Goal: Connect with others: Connect with others

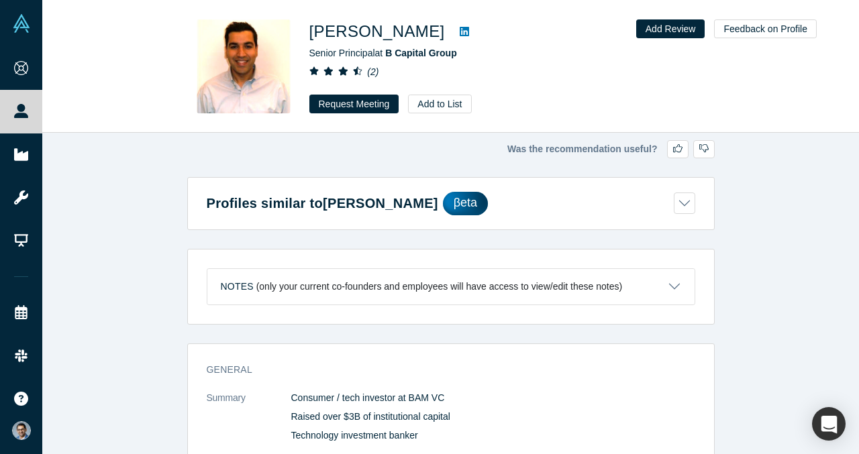
scroll to position [1690, 0]
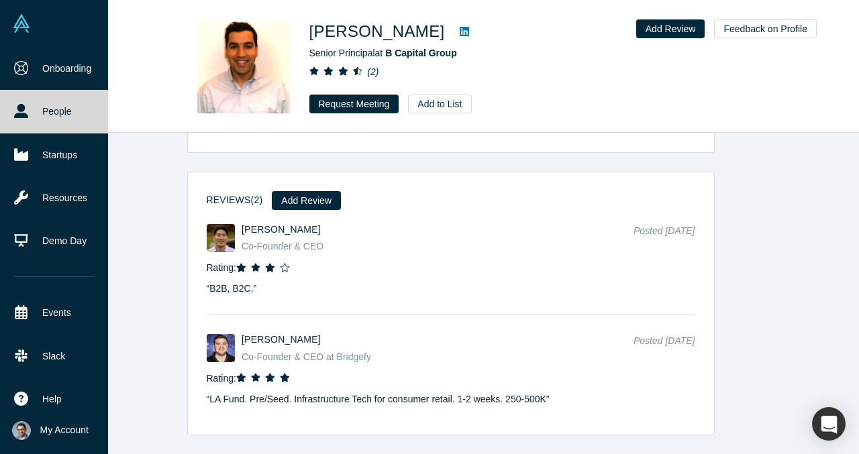
click at [25, 103] on link "People" at bounding box center [54, 111] width 108 height 43
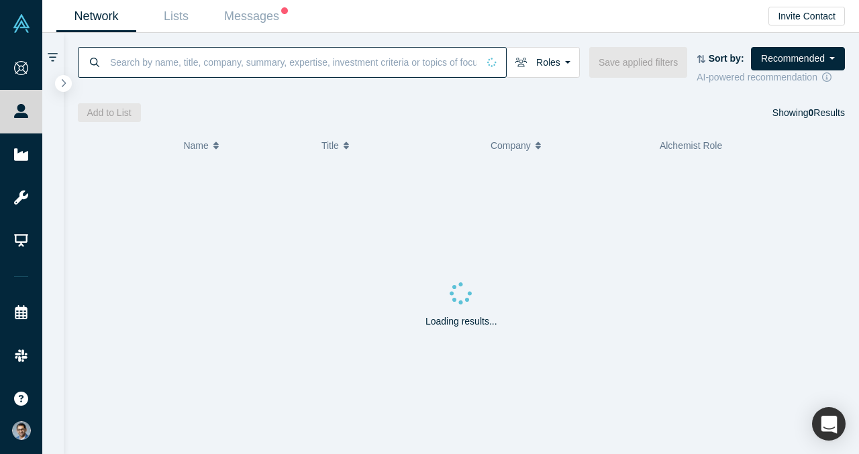
click at [254, 66] on input at bounding box center [293, 62] width 369 height 32
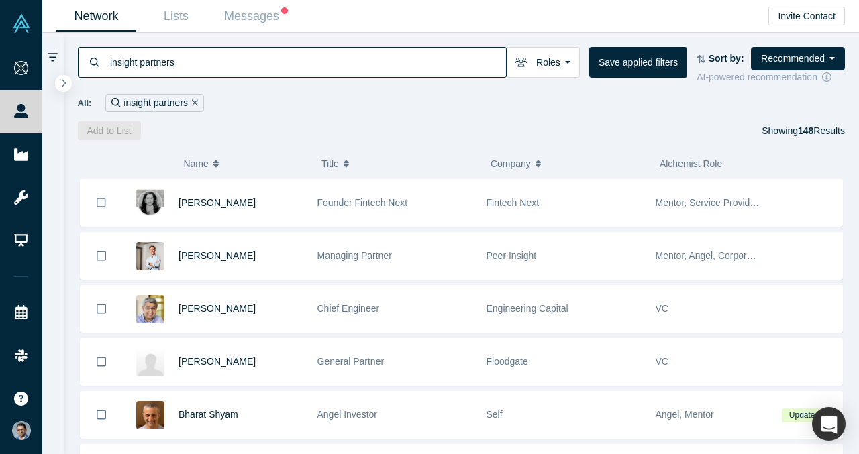
type input "insight partners"
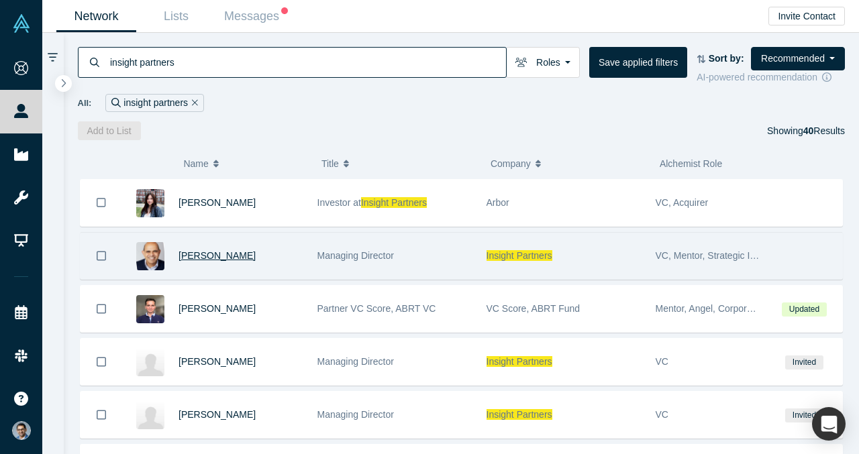
click at [195, 260] on span "Praveen Akkiraju" at bounding box center [216, 255] width 77 height 11
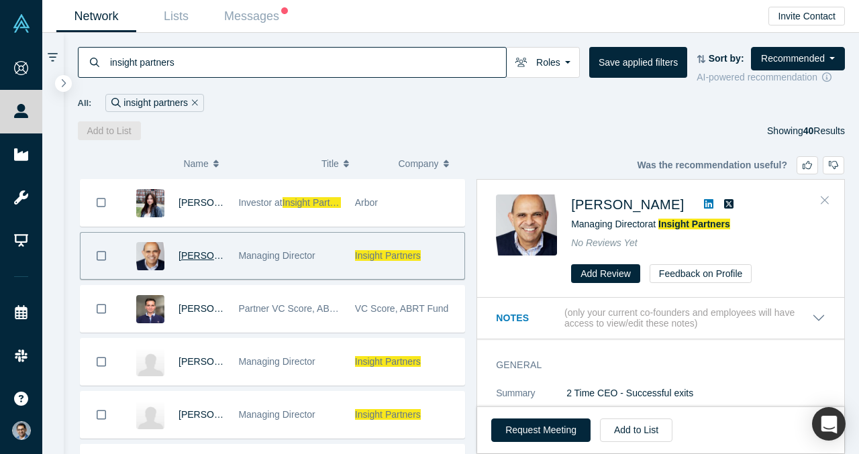
click at [824, 198] on icon "Close" at bounding box center [824, 200] width 8 height 12
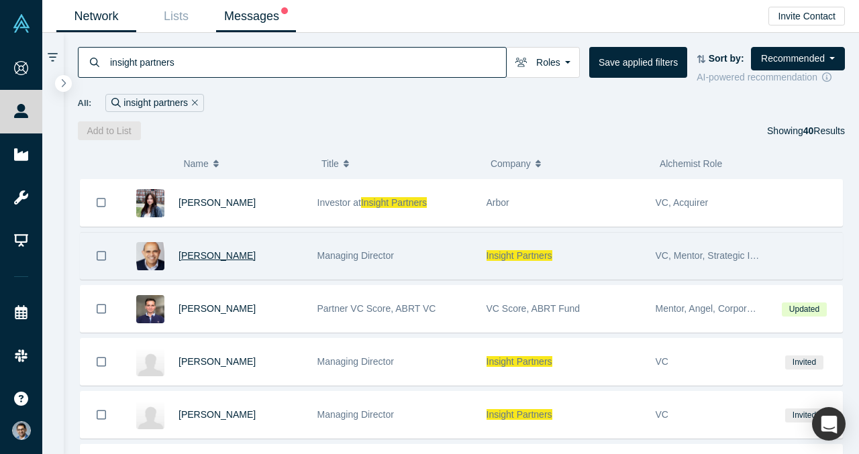
click at [258, 20] on link "Messages" at bounding box center [256, 17] width 80 height 32
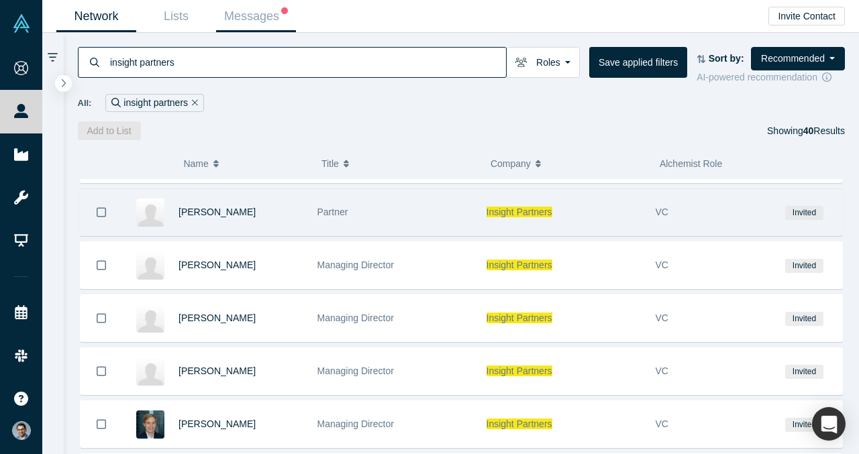
scroll to position [519, 0]
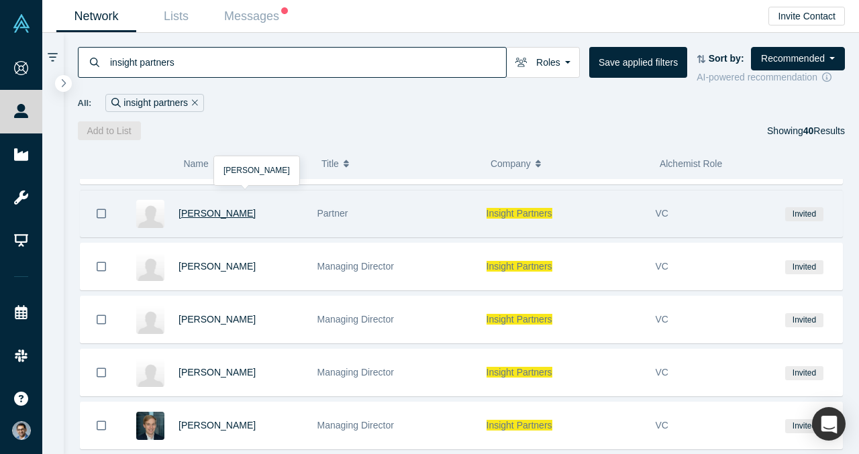
click at [218, 215] on span "Nikhil Sachdev" at bounding box center [216, 213] width 77 height 11
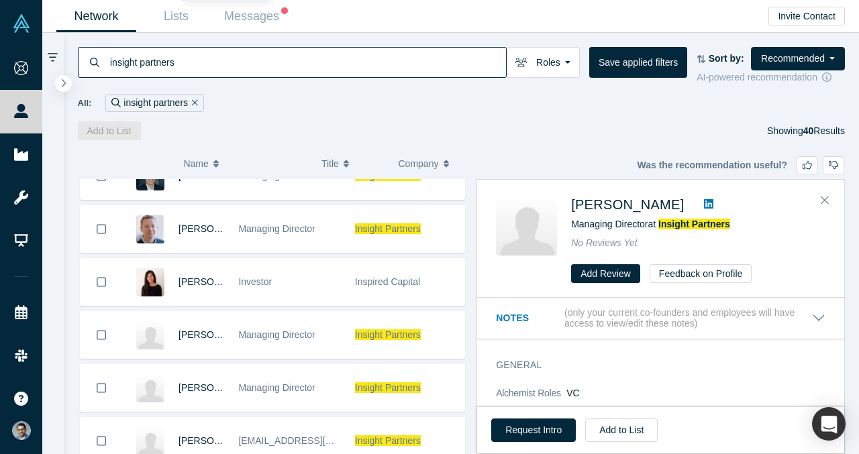
scroll to position [772, 0]
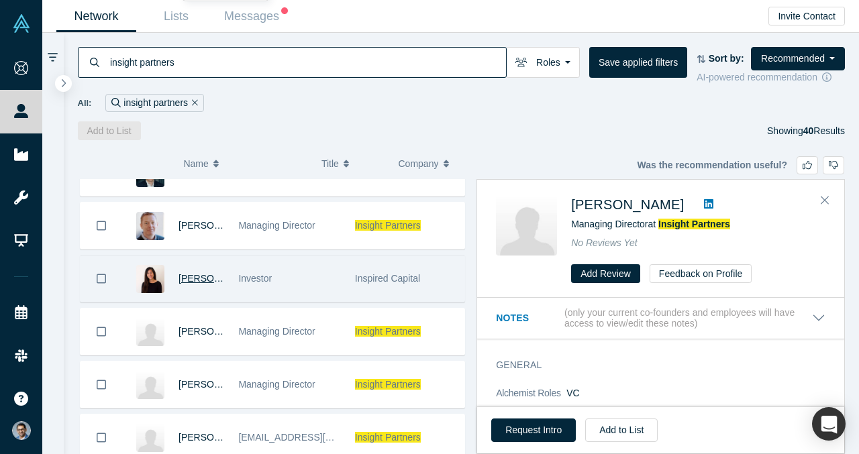
click at [201, 281] on span "[PERSON_NAME]" at bounding box center [216, 278] width 77 height 11
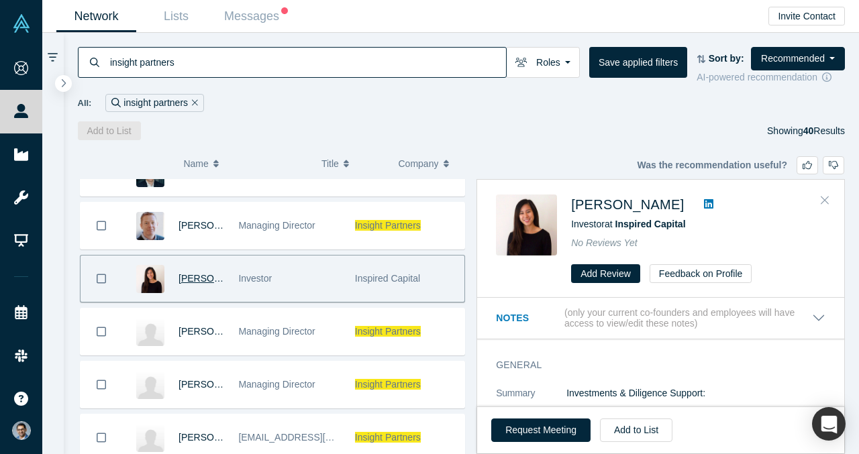
click at [823, 195] on icon "Close" at bounding box center [824, 200] width 8 height 12
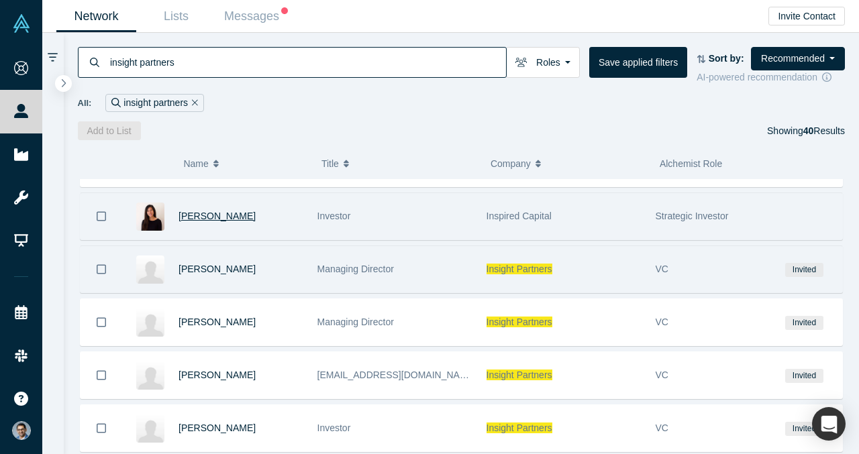
scroll to position [833, 0]
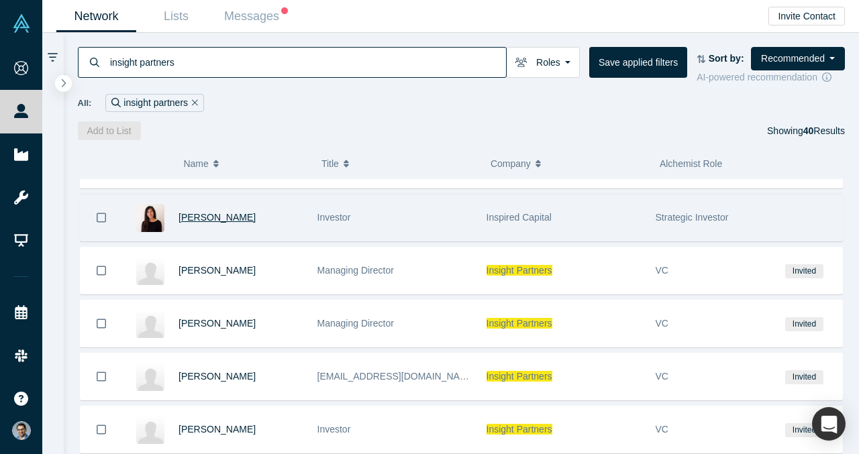
click at [210, 217] on span "[PERSON_NAME]" at bounding box center [216, 217] width 77 height 11
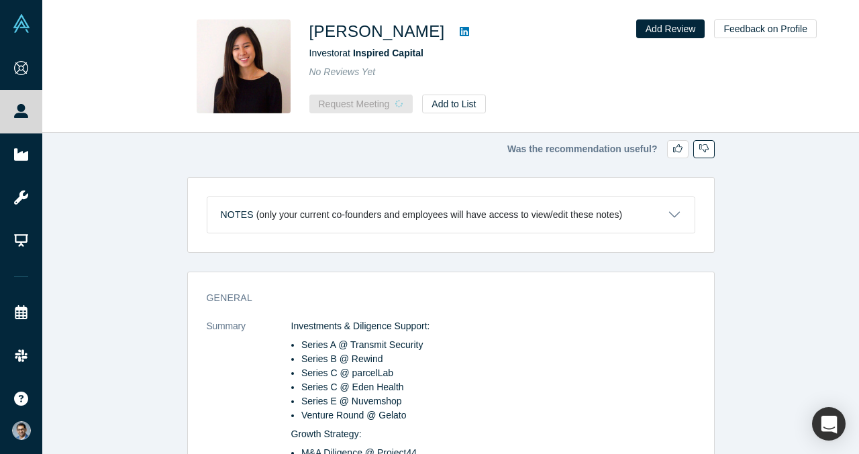
click at [703, 150] on icon "button" at bounding box center [703, 148] width 9 height 9
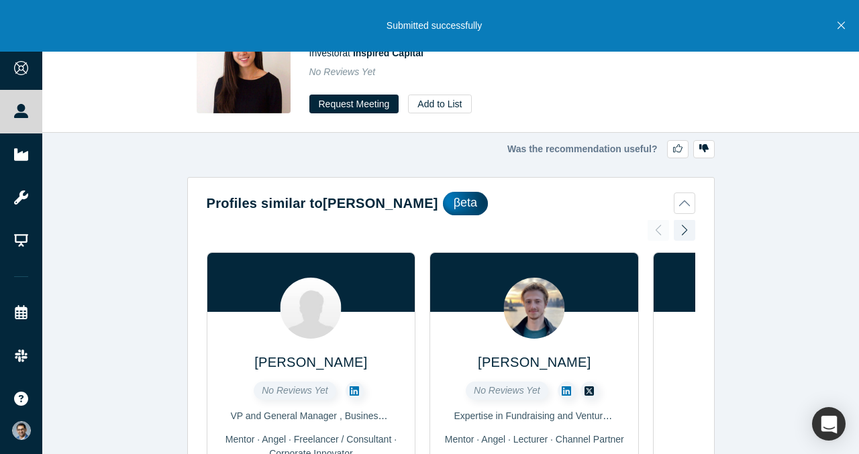
click at [839, 23] on icon "Close" at bounding box center [840, 25] width 7 height 12
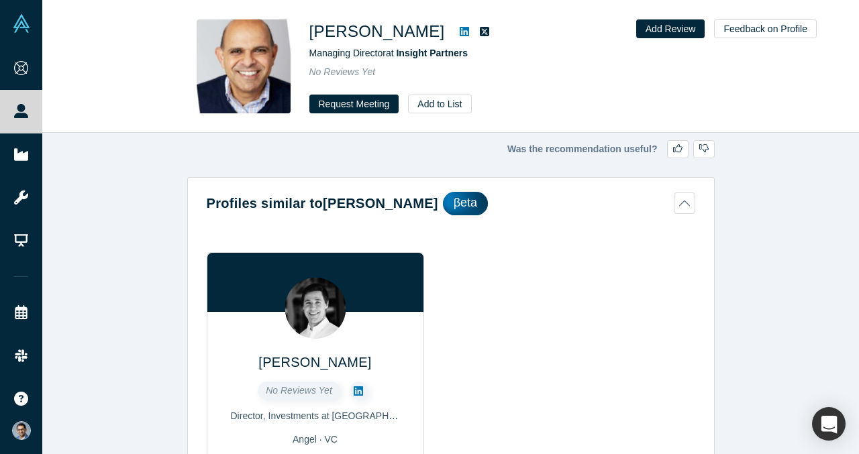
click at [460, 34] on icon at bounding box center [464, 31] width 9 height 11
click at [687, 203] on button "Profiles similar to Praveen Akkiraju βeta" at bounding box center [451, 203] width 488 height 23
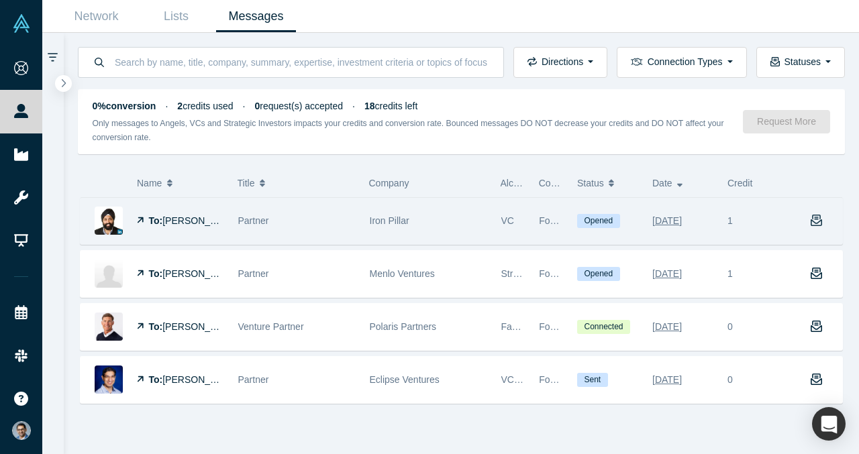
click at [816, 220] on icon "button" at bounding box center [816, 221] width 12 height 12
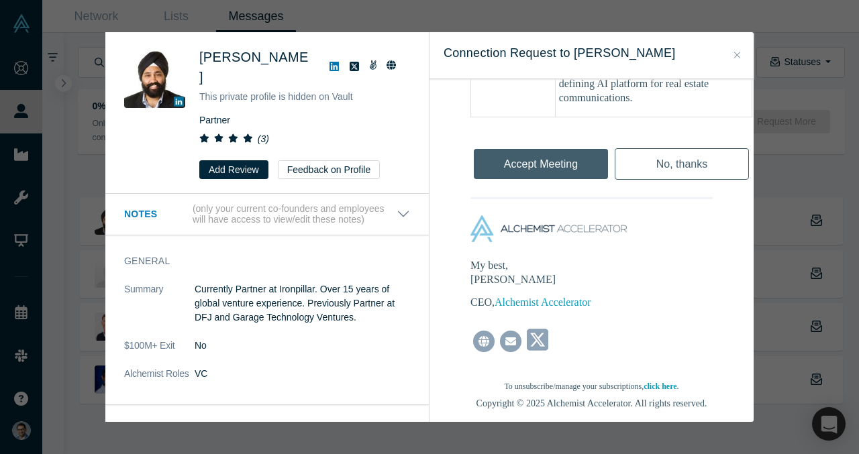
click at [781, 209] on div "Mohanjit Jolly This private profile is hidden on Vault Partner ( 3 ) Add Review…" at bounding box center [429, 227] width 859 height 454
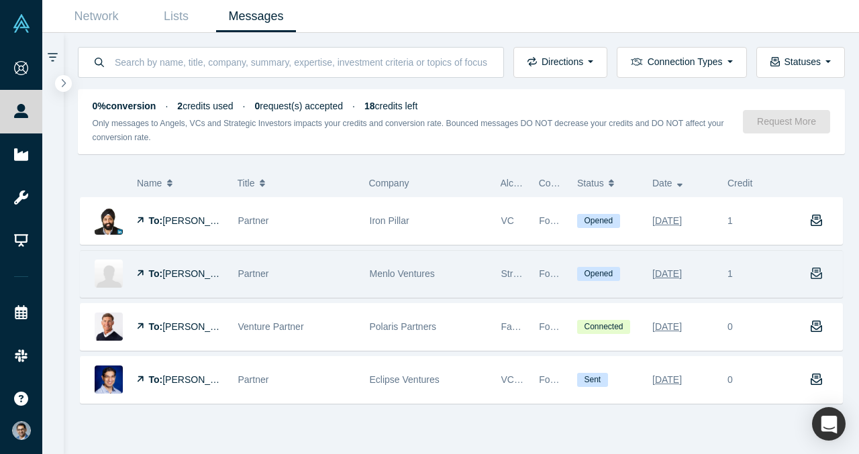
click at [820, 276] on icon "button" at bounding box center [816, 274] width 12 height 12
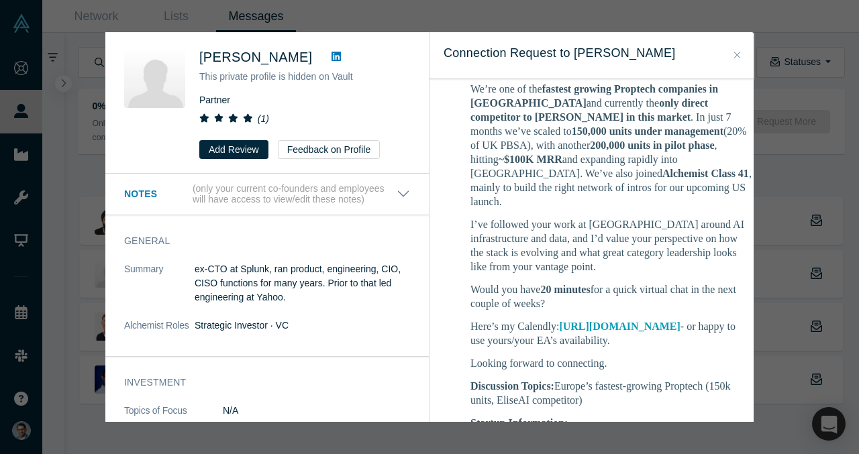
scroll to position [603, 0]
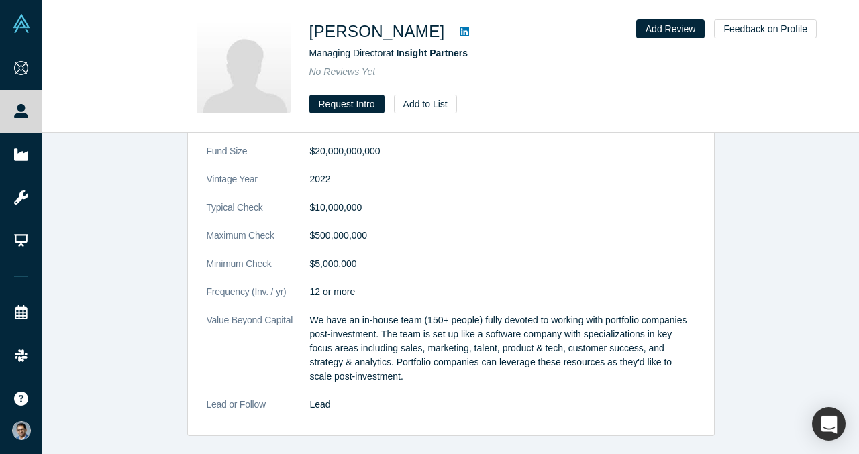
scroll to position [657, 0]
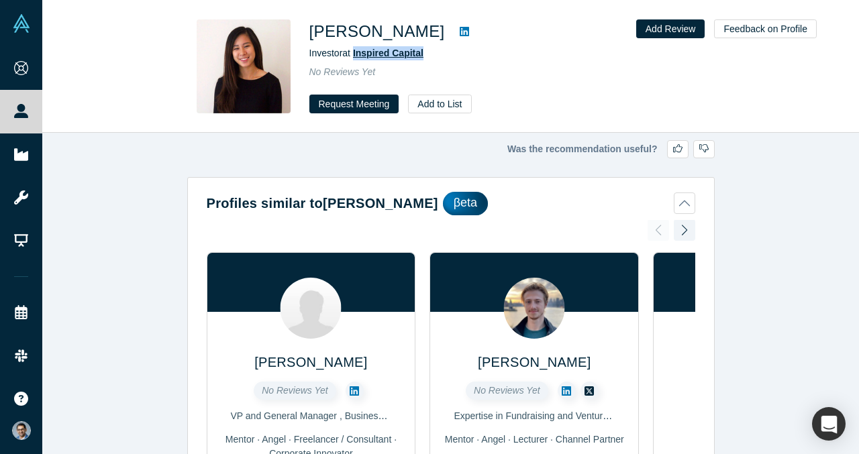
drag, startPoint x: 431, startPoint y: 54, endPoint x: 356, endPoint y: 55, distance: 74.5
click at [356, 55] on div "Investor at Inspired Capital" at bounding box center [497, 53] width 376 height 14
click at [374, 55] on span "Inspired Capital" at bounding box center [388, 53] width 70 height 11
click at [460, 34] on icon at bounding box center [464, 31] width 9 height 11
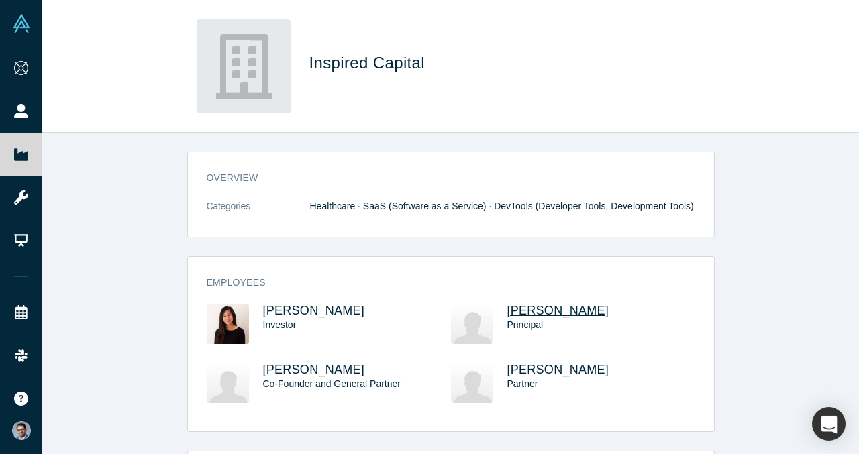
click at [555, 311] on span "[PERSON_NAME]" at bounding box center [558, 310] width 102 height 13
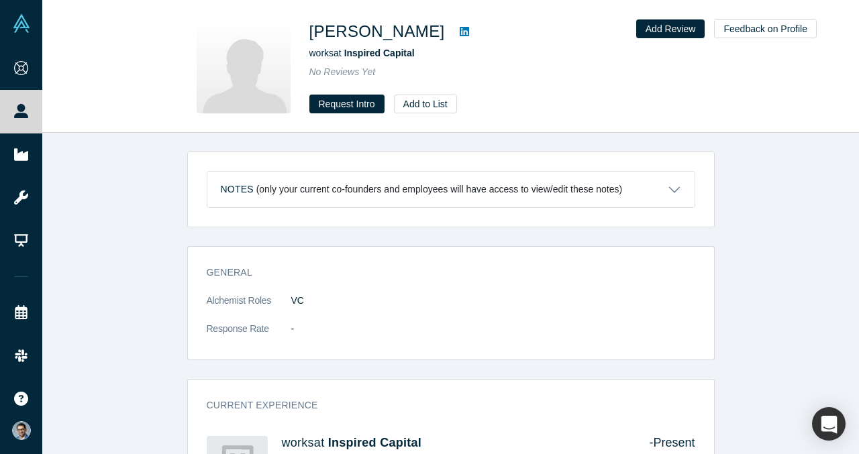
click at [454, 39] on link at bounding box center [464, 31] width 20 height 16
click at [353, 107] on button "Request Intro" at bounding box center [346, 104] width 75 height 19
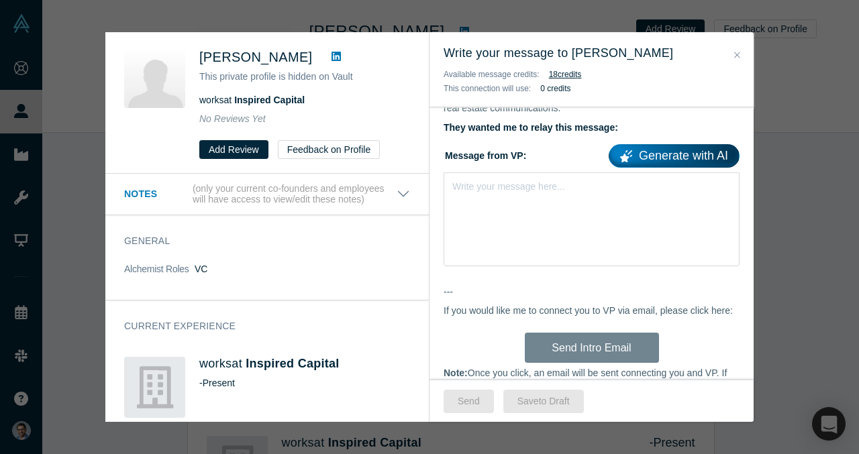
scroll to position [629, 0]
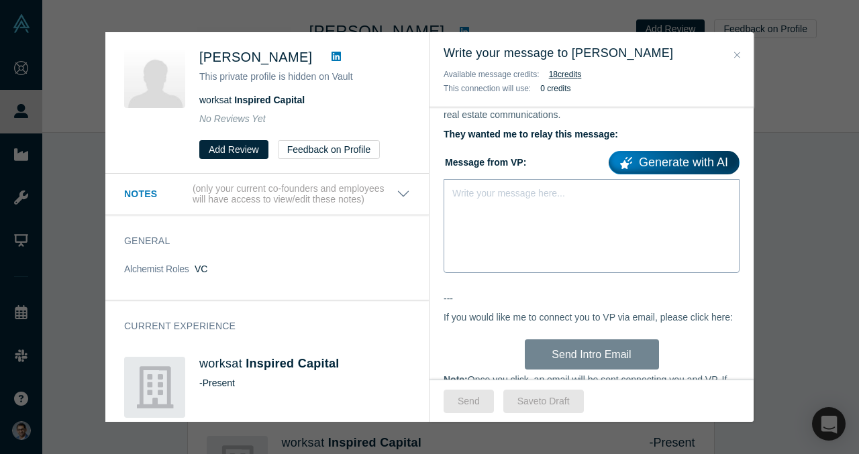
click at [537, 199] on div "Write your message here..." at bounding box center [508, 193] width 113 height 14
click at [737, 54] on icon "Close" at bounding box center [737, 54] width 6 height 9
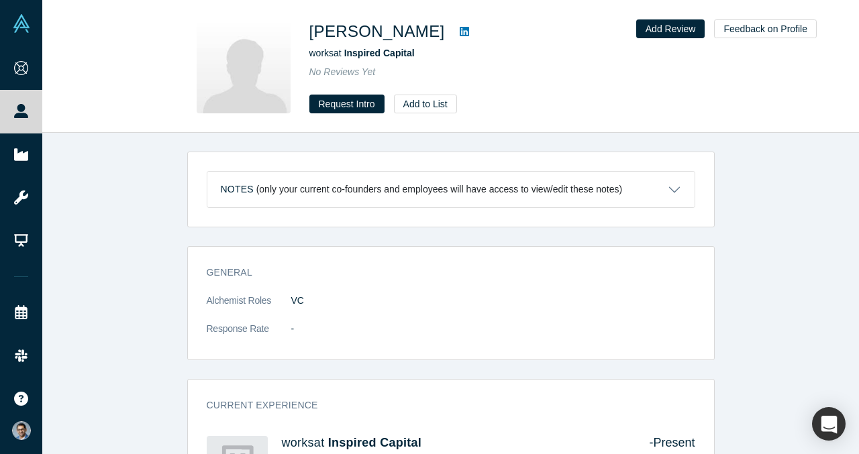
click at [460, 36] on icon at bounding box center [464, 31] width 9 height 9
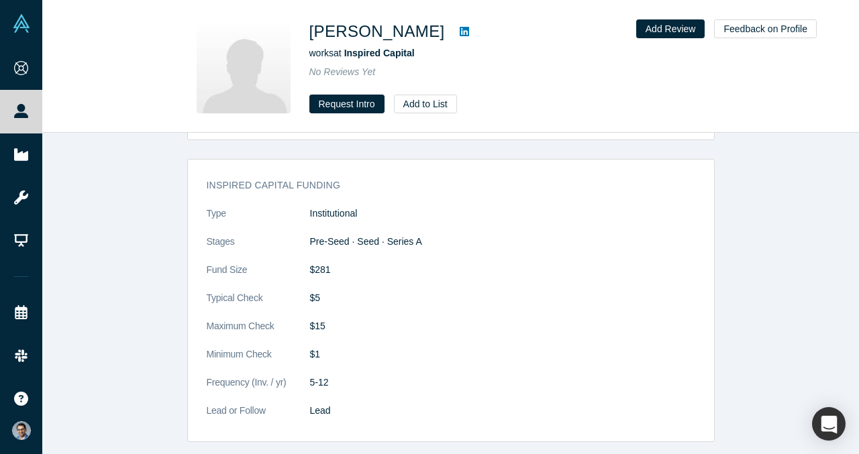
scroll to position [383, 0]
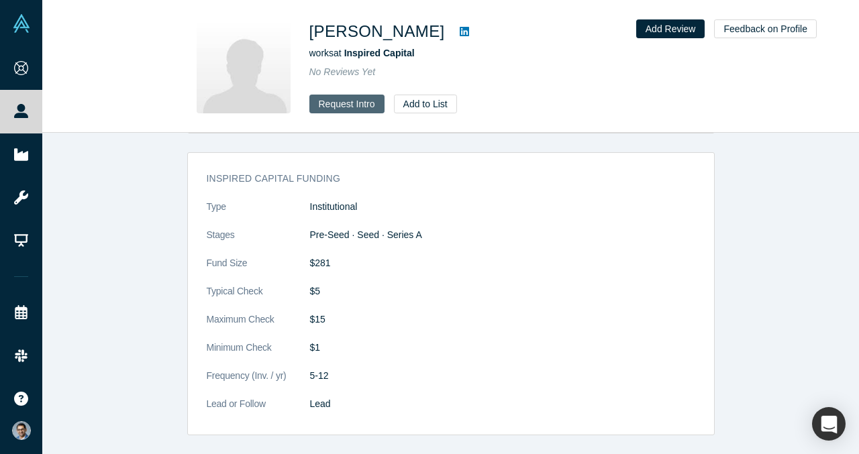
click at [349, 99] on button "Request Intro" at bounding box center [346, 104] width 75 height 19
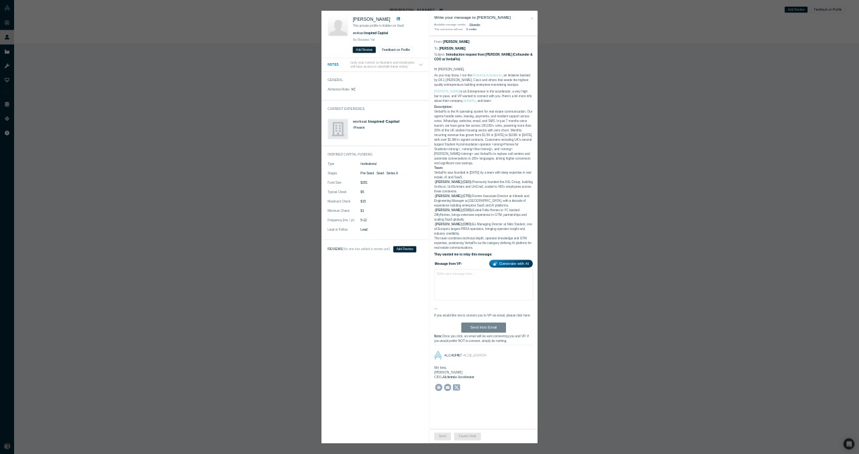
scroll to position [0, 0]
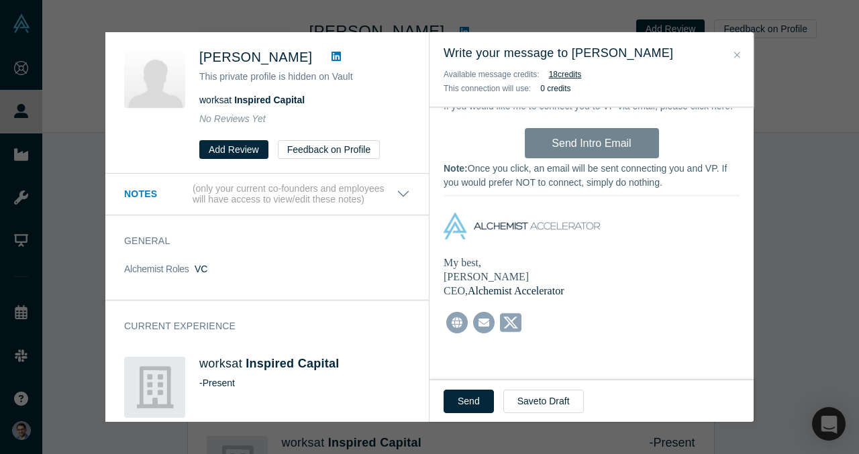
scroll to position [657, 0]
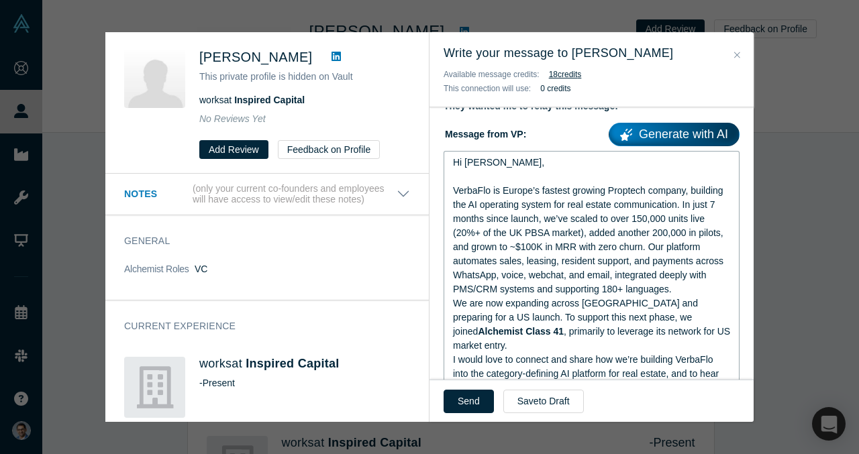
click at [464, 180] on div "rdw-editor" at bounding box center [592, 177] width 278 height 14
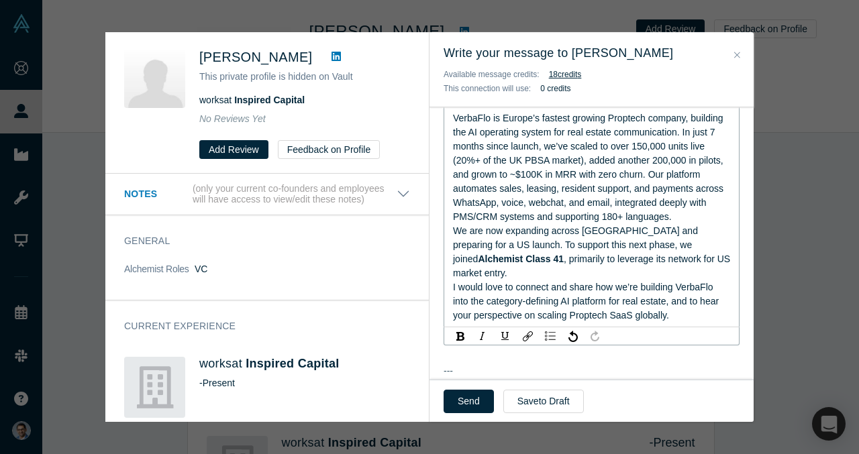
scroll to position [731, 0]
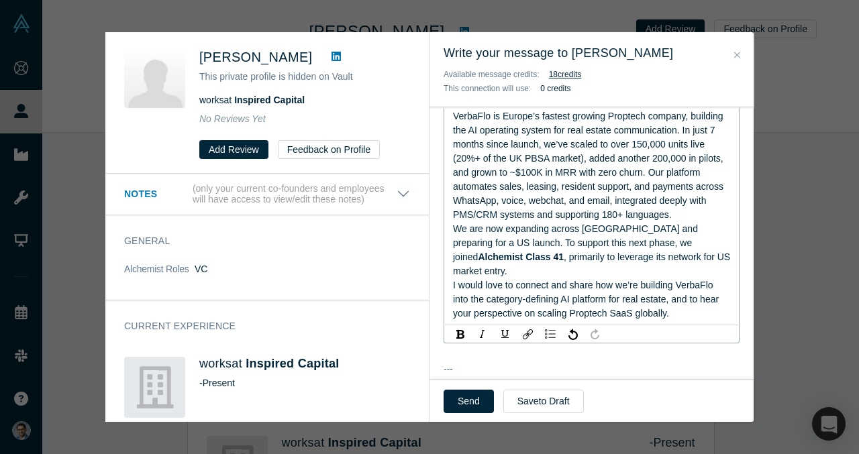
click at [684, 219] on div "VerbaFlo is Europe’s fastest growing Proptech company, building the AI operatin…" at bounding box center [592, 165] width 278 height 113
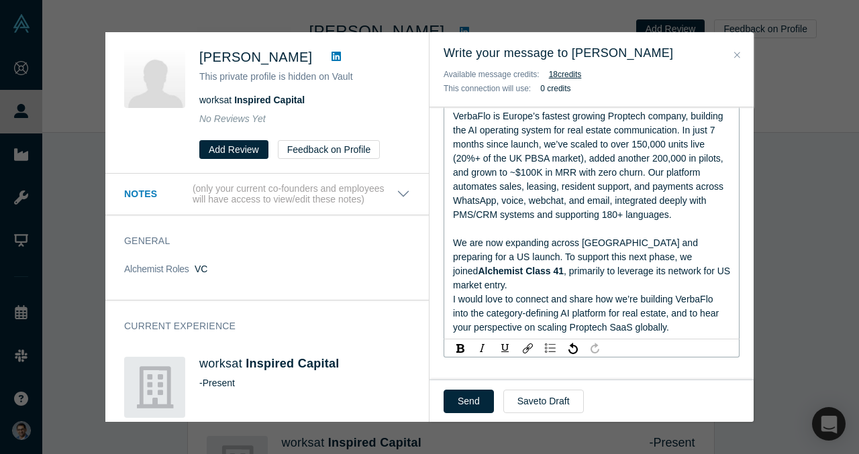
click at [702, 276] on div "We are now expanding across Europe and preparing for a US launch. To support th…" at bounding box center [592, 264] width 278 height 56
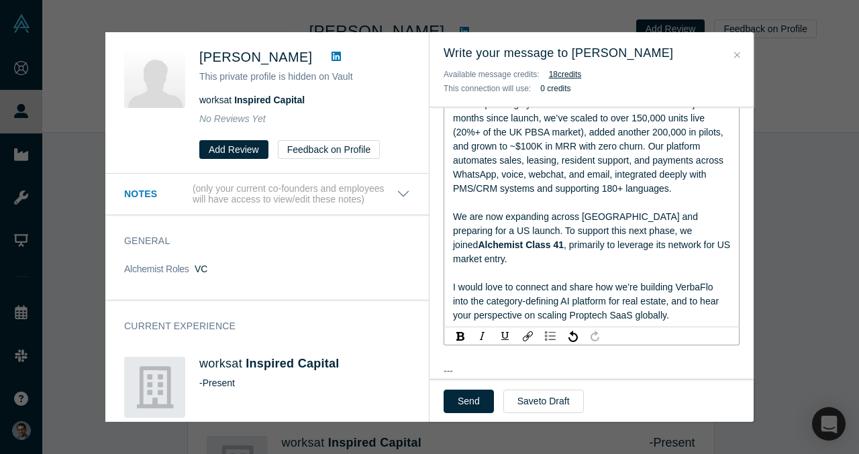
scroll to position [768, 0]
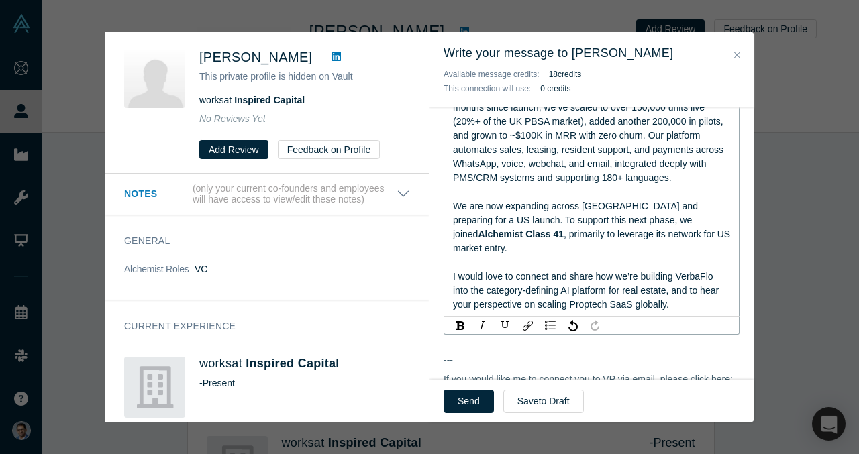
click at [702, 276] on span "I would love to connect and share how we’re building VerbaFlo into the category…" at bounding box center [587, 290] width 268 height 39
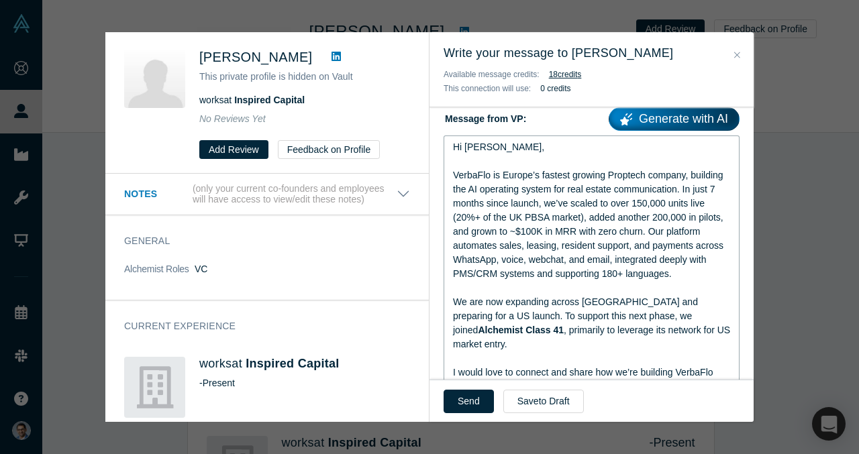
scroll to position [657, 0]
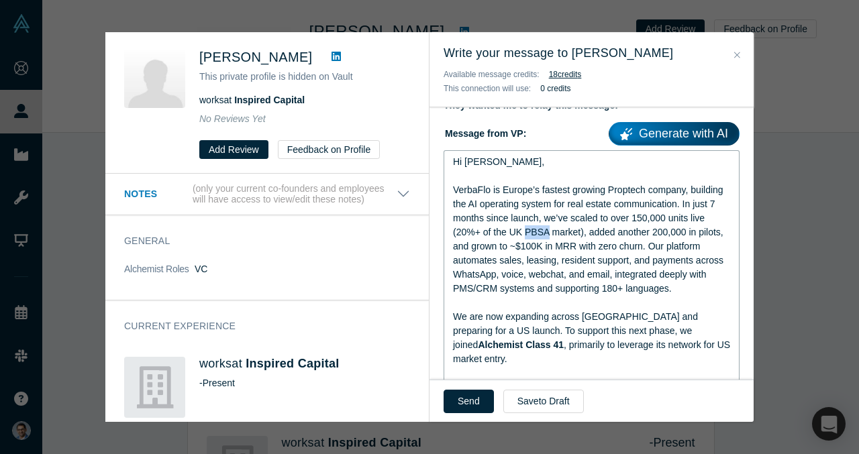
drag, startPoint x: 548, startPoint y: 230, endPoint x: 528, endPoint y: 230, distance: 20.1
click at [528, 230] on span "VerbaFlo is Europe’s fastest growing Proptech company, building the AI operatin…" at bounding box center [589, 238] width 273 height 109
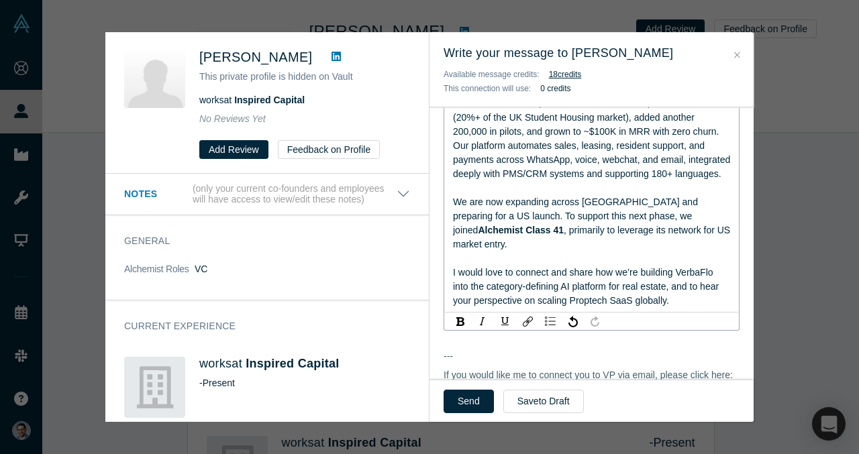
click at [628, 225] on div "Hi Kamran, VerbaFlo is Europe’s fastest growing Proptech company, building the …" at bounding box center [592, 174] width 278 height 268
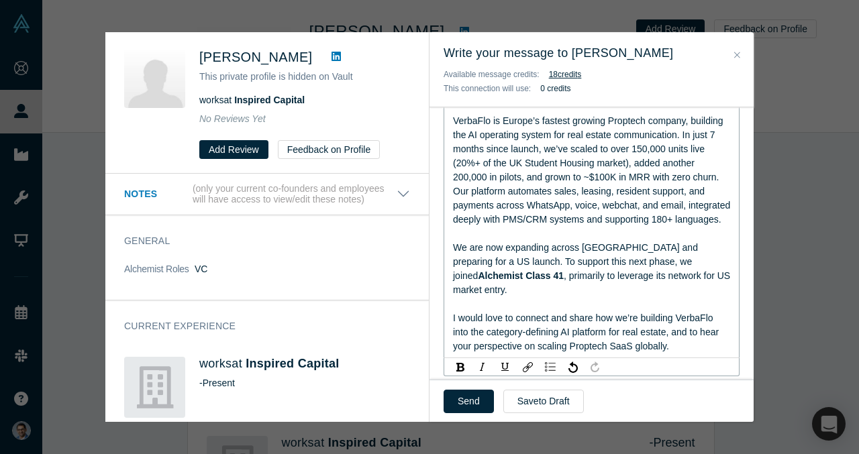
scroll to position [708, 0]
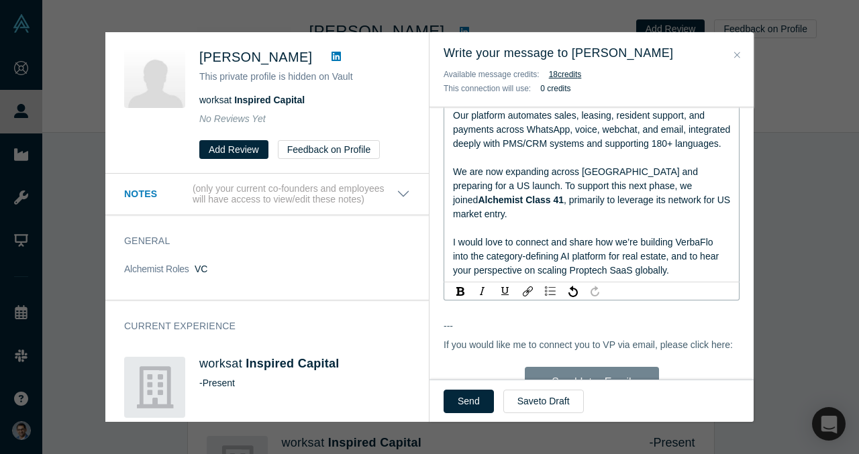
click at [628, 225] on div "rdw-editor" at bounding box center [592, 228] width 278 height 14
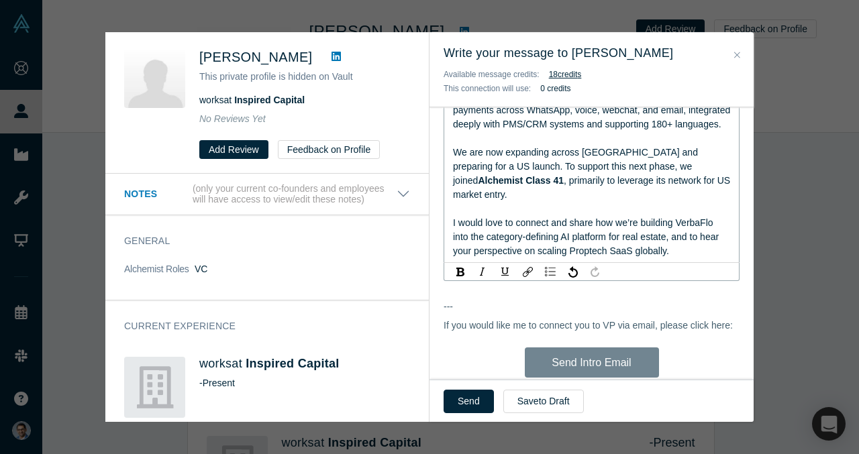
scroll to position [826, 0]
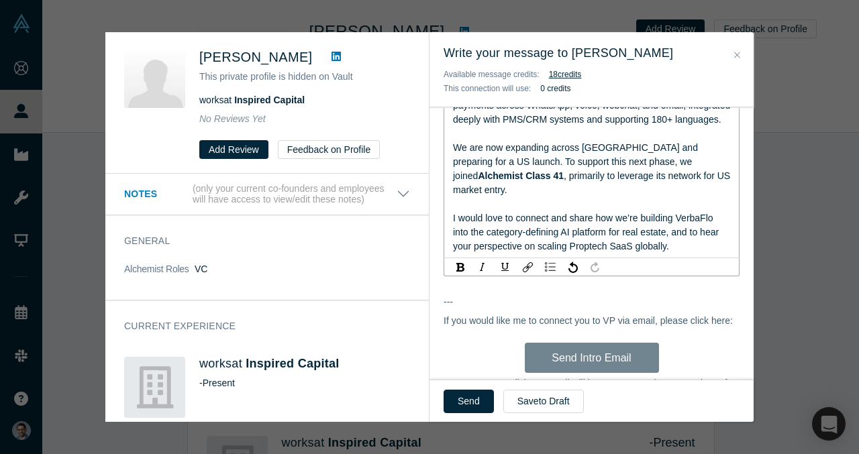
click at [628, 225] on div "I would love to connect and share how we’re building VerbaFlo into the category…" at bounding box center [592, 232] width 278 height 42
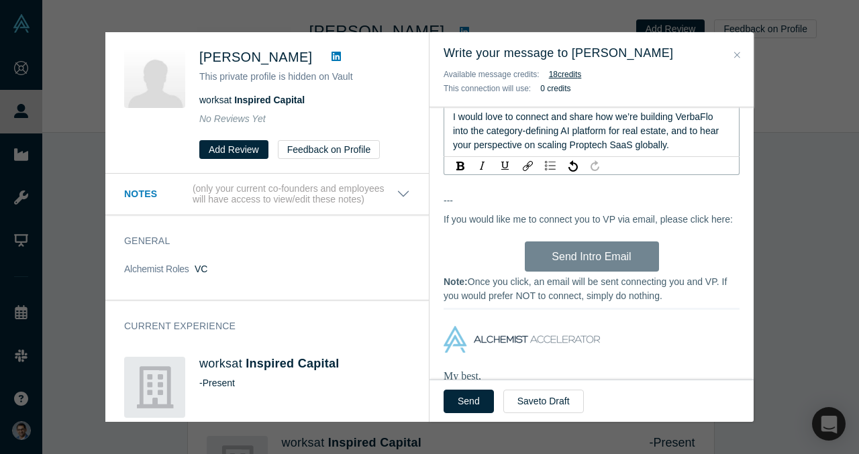
scroll to position [982, 0]
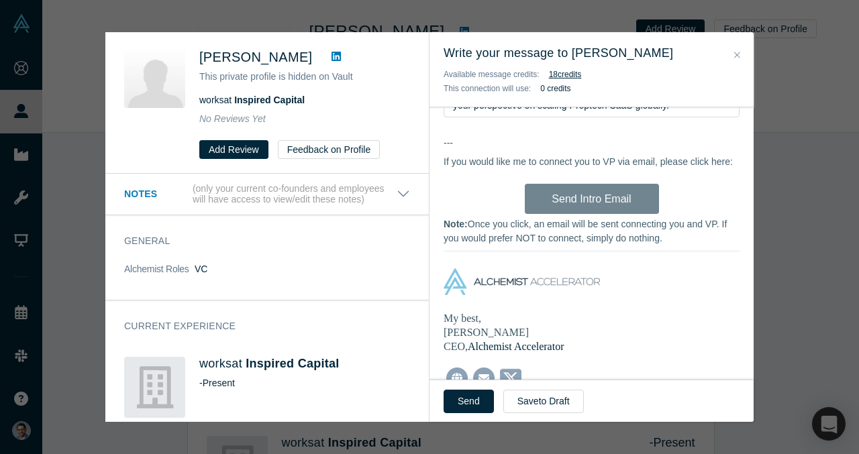
scroll to position [994, 0]
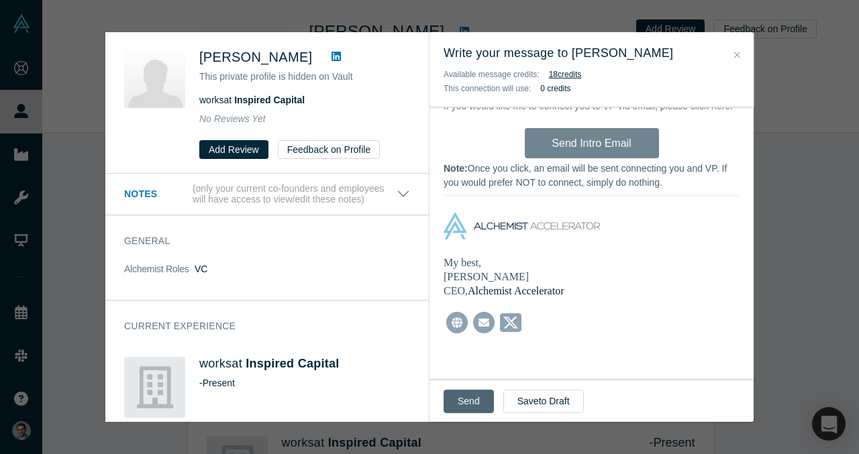
click at [469, 395] on button "Send" at bounding box center [468, 401] width 50 height 23
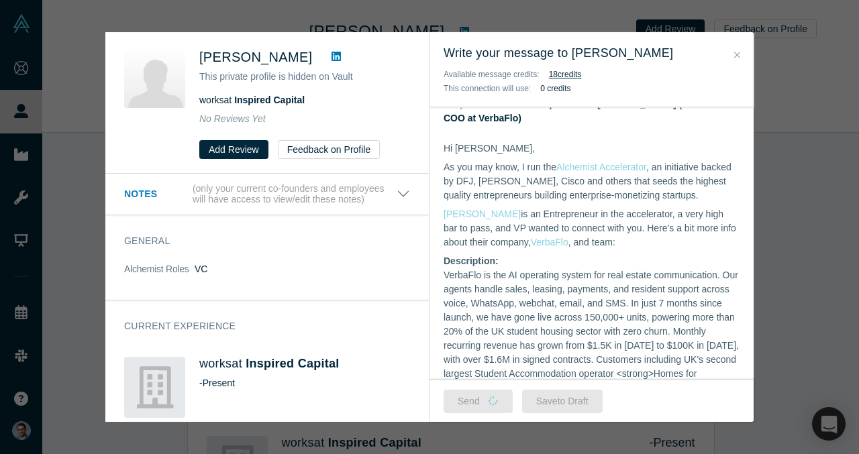
scroll to position [0, 0]
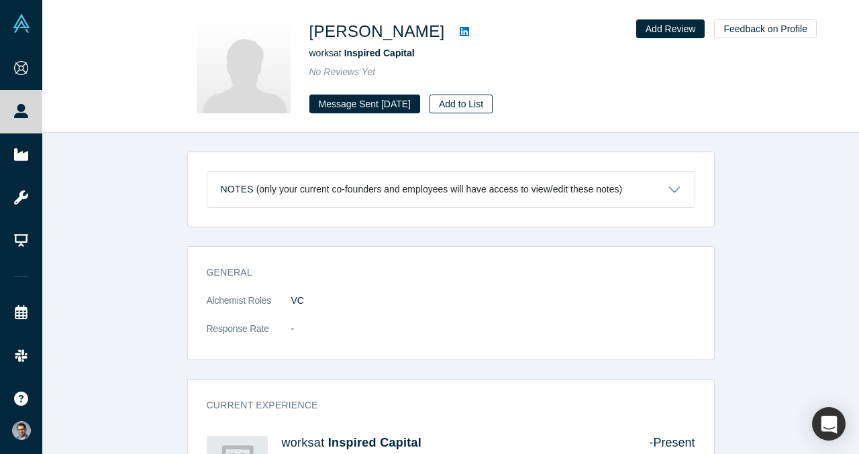
click at [470, 107] on button "Add to List" at bounding box center [460, 104] width 63 height 19
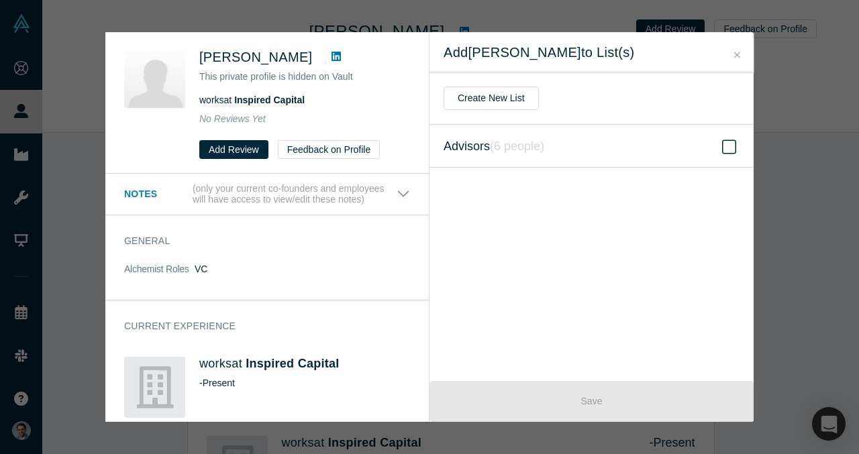
click at [627, 150] on label "Advisors ( 6 people )" at bounding box center [591, 146] width 324 height 43
click at [0, 0] on input "Advisors ( 6 people )" at bounding box center [0, 0] width 0 height 0
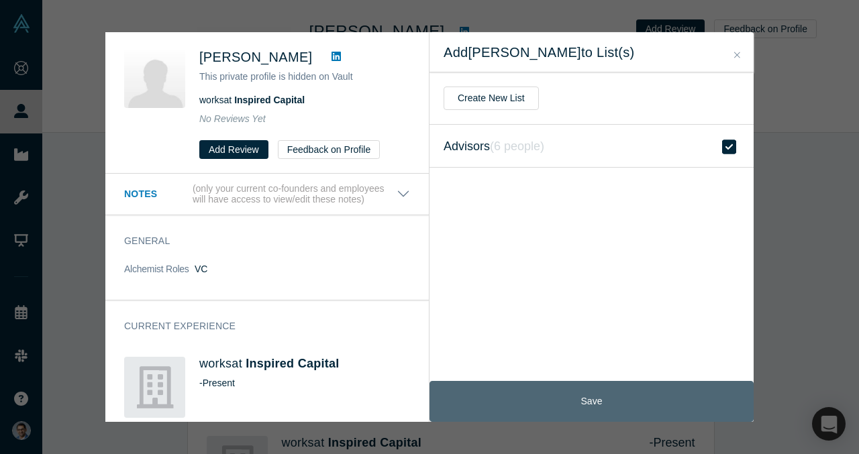
click at [614, 400] on button "Save" at bounding box center [591, 401] width 324 height 41
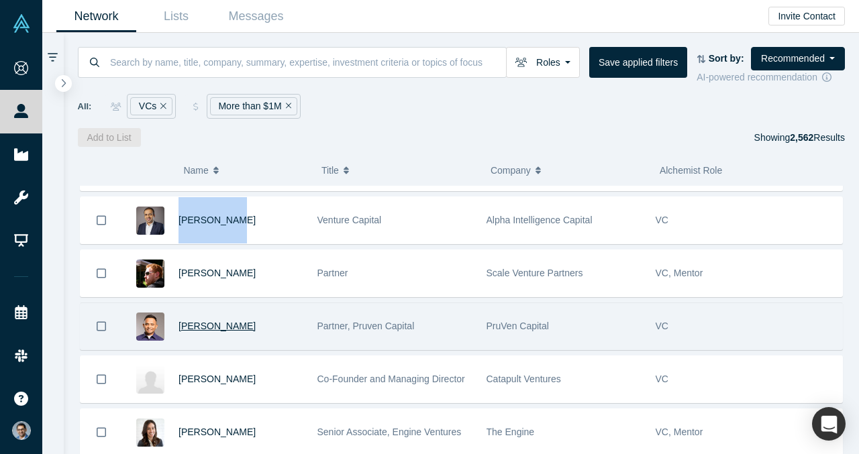
scroll to position [2149, 0]
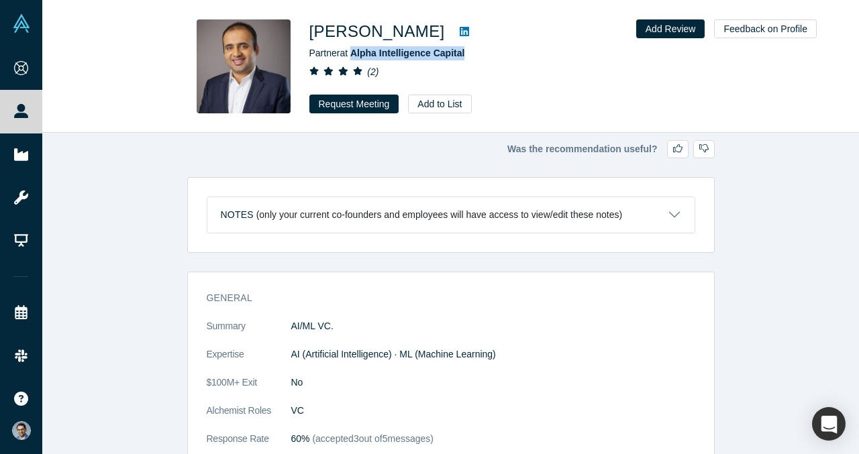
click at [460, 32] on icon at bounding box center [464, 31] width 9 height 11
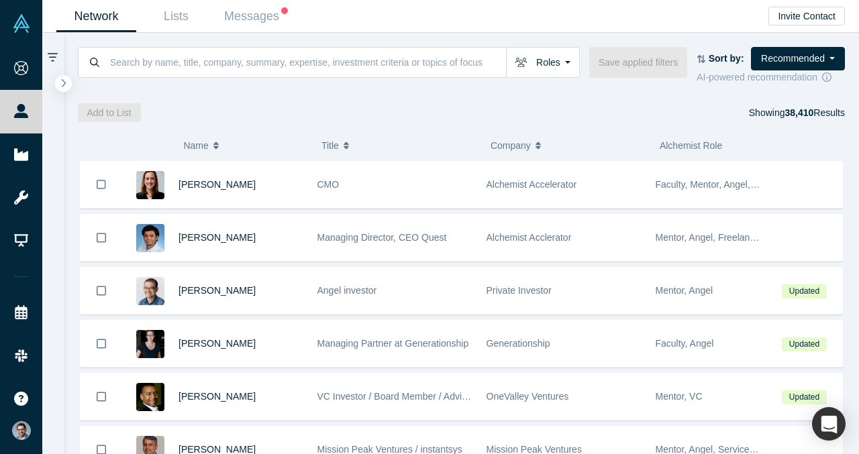
click at [312, 80] on div "Roles Founders Faculty Mentors Alumni Mentor Angels VCs Corporate Innovator Ser…" at bounding box center [461, 66] width 767 height 38
click at [312, 68] on input at bounding box center [307, 62] width 397 height 32
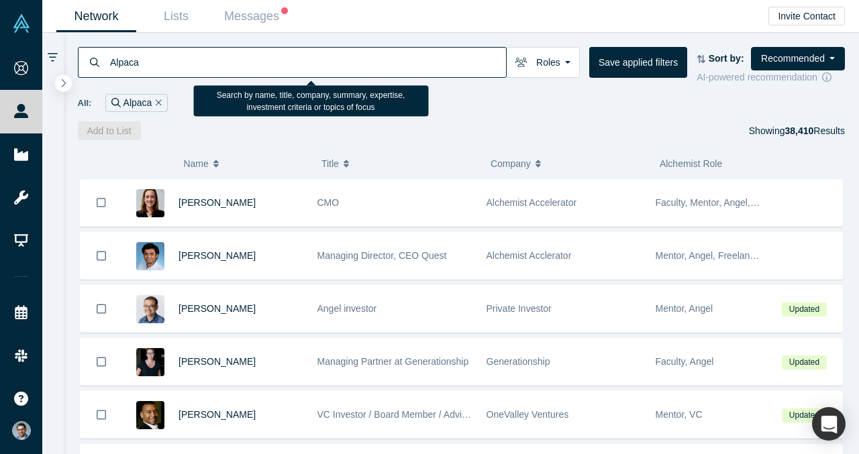
type input "Alpaca"
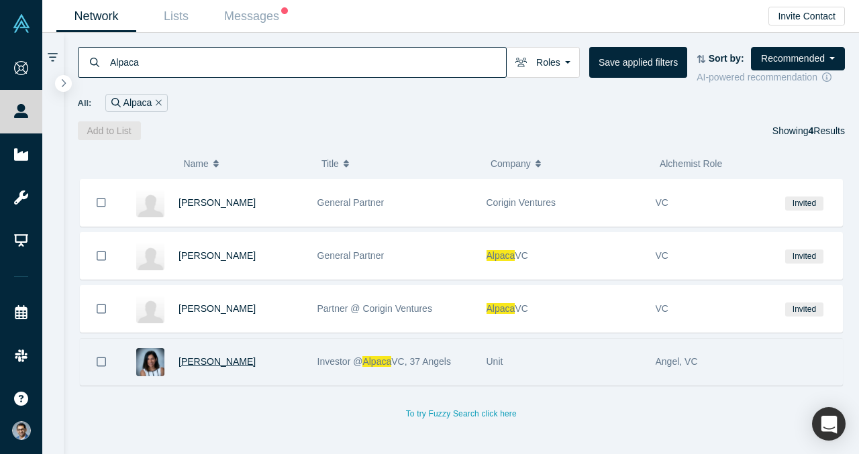
click at [199, 363] on span "[PERSON_NAME]" at bounding box center [216, 361] width 77 height 11
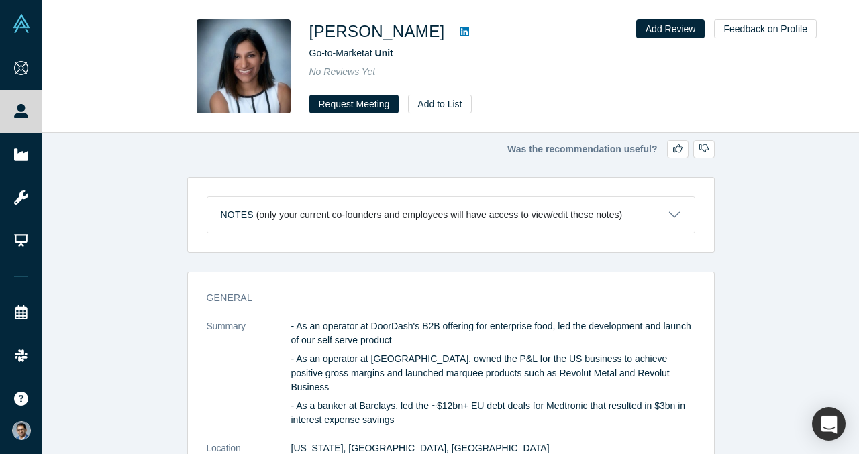
click at [460, 35] on icon at bounding box center [464, 31] width 9 height 11
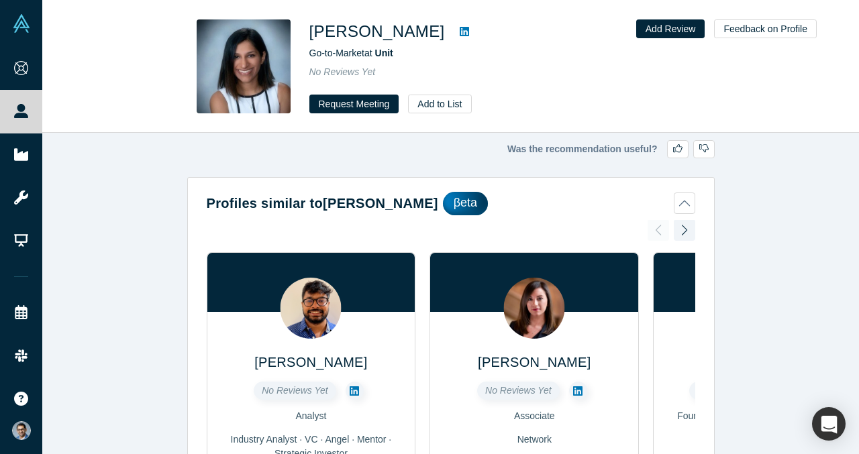
click at [695, 203] on div "Profiles similar to [PERSON_NAME] βeta [PERSON_NAME] No Reviews Yet Analyst Ind…" at bounding box center [451, 428] width 526 height 492
click at [676, 202] on button "Profiles similar to [PERSON_NAME] βeta" at bounding box center [451, 203] width 488 height 23
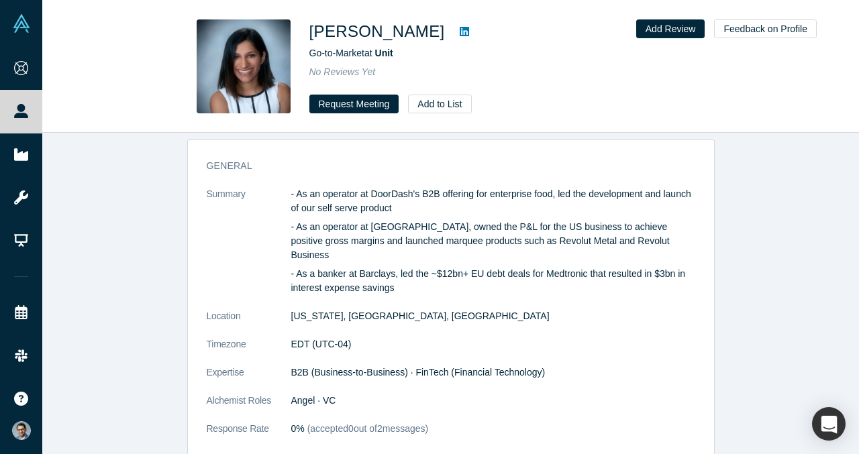
scroll to position [226, 0]
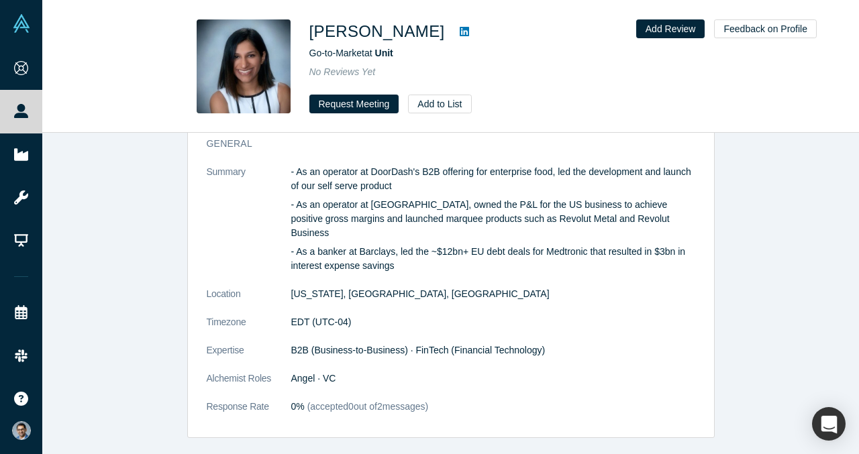
drag, startPoint x: 445, startPoint y: 392, endPoint x: 254, endPoint y: 249, distance: 239.2
click at [254, 249] on dl "Summary - As an operator at DoorDash's B2B offering for enterprise food, led th…" at bounding box center [451, 296] width 488 height 263
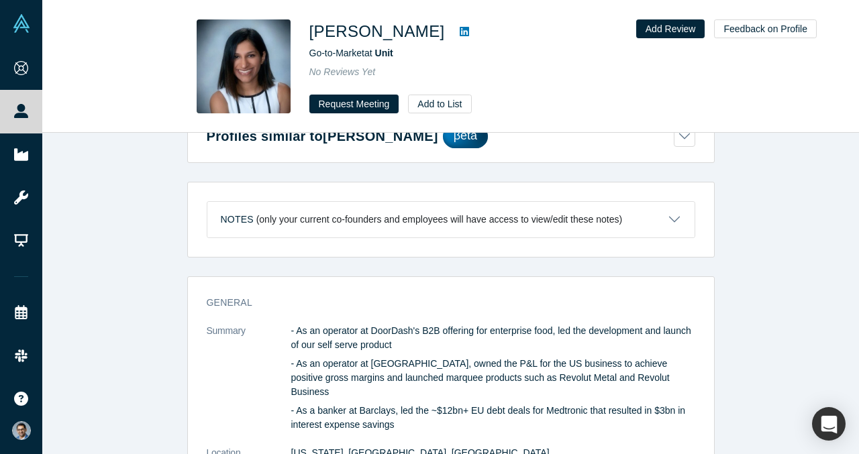
scroll to position [0, 0]
